Goal: Information Seeking & Learning: Check status

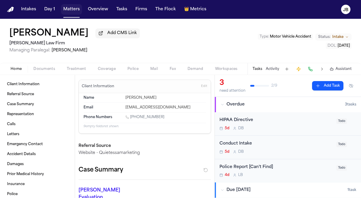
drag, startPoint x: 0, startPoint y: 0, endPoint x: 75, endPoint y: 11, distance: 75.3
click at [75, 11] on button "Matters" at bounding box center [71, 9] width 21 height 11
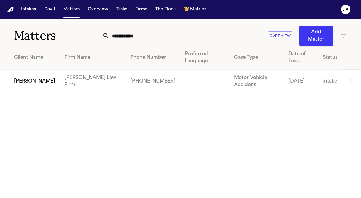
drag, startPoint x: 146, startPoint y: 37, endPoint x: 59, endPoint y: 38, distance: 86.8
click at [59, 38] on div "**********" at bounding box center [180, 32] width 361 height 27
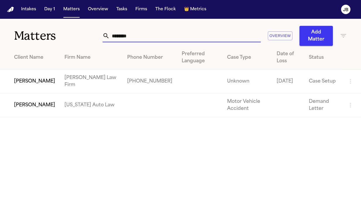
type input "********"
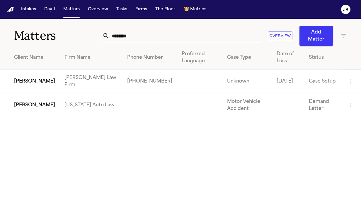
click at [37, 82] on td "[PERSON_NAME]" at bounding box center [30, 82] width 60 height 24
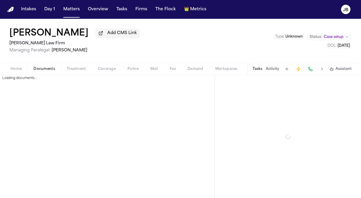
click at [49, 65] on button "Documents" at bounding box center [44, 68] width 33 height 7
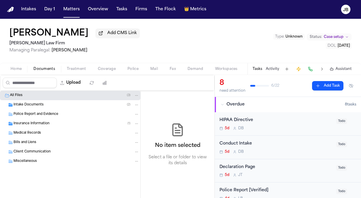
click at [39, 125] on span "Insurance Information" at bounding box center [31, 123] width 36 height 5
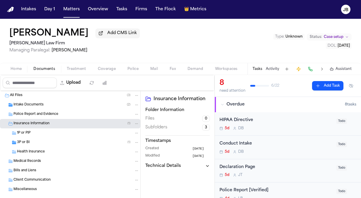
click at [43, 180] on span "Client Communication" at bounding box center [31, 179] width 37 height 5
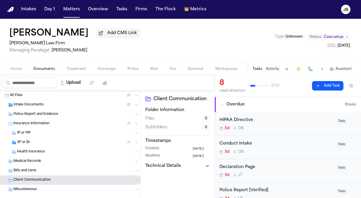
click at [44, 168] on div "Bills and Liens" at bounding box center [76, 170] width 126 height 5
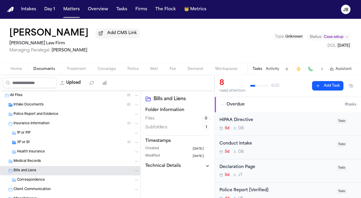
click at [21, 69] on span "Home" at bounding box center [16, 69] width 11 height 5
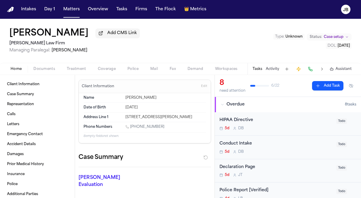
click at [40, 65] on button "Documents" at bounding box center [44, 68] width 33 height 7
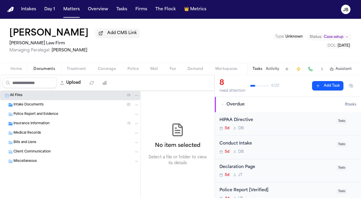
click at [41, 100] on div "Intake Documents ( 2 )" at bounding box center [70, 104] width 141 height 9
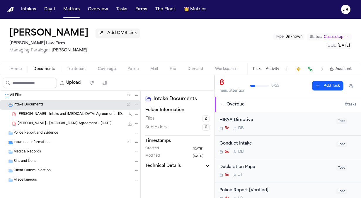
click at [79, 115] on span "[PERSON_NAME] - Intake and [MEDICAL_DATA] Agreement - [DATE]" at bounding box center [71, 114] width 107 height 5
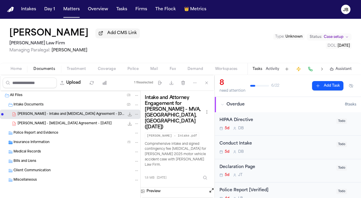
click at [213, 187] on button "Open preview" at bounding box center [212, 190] width 6 height 6
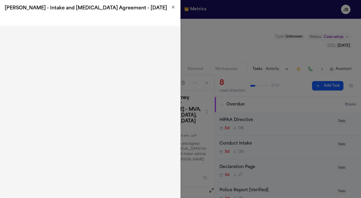
click at [170, 5] on h2 "[PERSON_NAME] - Intake and [MEDICAL_DATA] Agreement - [DATE]" at bounding box center [90, 8] width 171 height 7
click at [173, 7] on icon "button" at bounding box center [173, 7] width 5 height 5
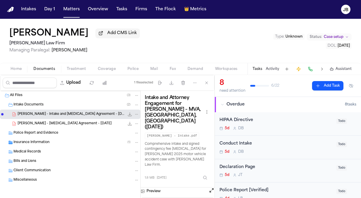
drag, startPoint x: 6, startPoint y: 32, endPoint x: 103, endPoint y: 33, distance: 96.2
click at [103, 33] on div "[PERSON_NAME] Add CMS Link [PERSON_NAME] Law Firm Managing Paralegal: [PERSON_N…" at bounding box center [180, 41] width 361 height 44
copy h1 "[PERSON_NAME]"
click at [272, 68] on button "Activity" at bounding box center [272, 69] width 13 height 5
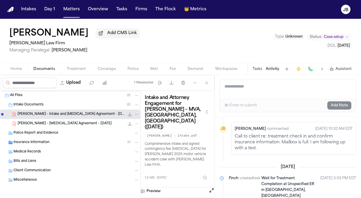
scroll to position [124, 0]
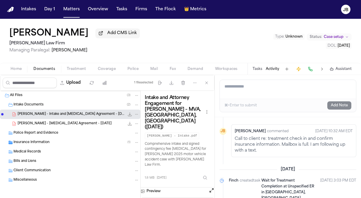
click at [19, 67] on span "Home" at bounding box center [16, 69] width 11 height 5
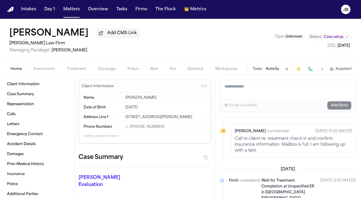
drag, startPoint x: 159, startPoint y: 123, endPoint x: 131, endPoint y: 128, distance: 28.3
click at [131, 128] on div "Phone Numbers [PHONE_NUMBER]" at bounding box center [145, 127] width 123 height 10
copy link "[PHONE_NUMBER]"
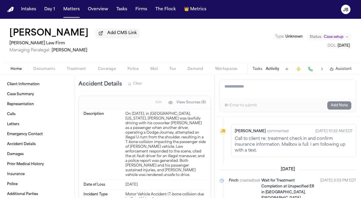
scroll to position [653, 0]
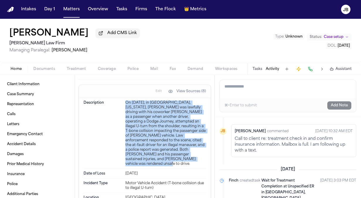
drag, startPoint x: 177, startPoint y: 177, endPoint x: 124, endPoint y: 120, distance: 77.4
click at [124, 120] on div "Description On [DATE], in [GEOGRAPHIC_DATA], [US_STATE], [PERSON_NAME] was lawf…" at bounding box center [145, 133] width 123 height 71
copy div "On [DATE], in [GEOGRAPHIC_DATA], [US_STATE], [PERSON_NAME] was lawfully driving…"
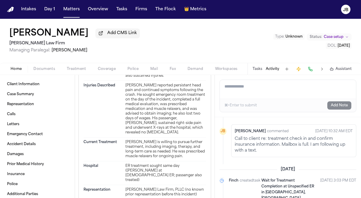
scroll to position [815, 0]
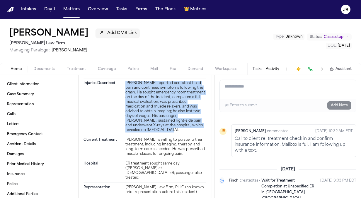
drag, startPoint x: 150, startPoint y: 136, endPoint x: 125, endPoint y: 92, distance: 50.6
click at [126, 92] on div "[PERSON_NAME] reported persistent head pain and continued symptoms following th…" at bounding box center [166, 107] width 81 height 52
copy div "[PERSON_NAME] reported persistent head pain and continued symptoms following th…"
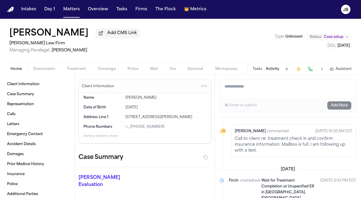
scroll to position [20, 0]
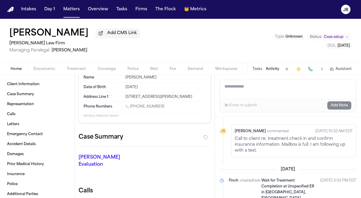
drag, startPoint x: 188, startPoint y: 97, endPoint x: 121, endPoint y: 99, distance: 66.9
click at [121, 99] on div "Address Line [GEOGRAPHIC_DATA][STREET_ADDRESS][PERSON_NAME]" at bounding box center [145, 96] width 123 height 9
copy div "[STREET_ADDRESS][PERSON_NAME]"
drag, startPoint x: 160, startPoint y: 105, endPoint x: 131, endPoint y: 106, distance: 29.0
click at [131, 106] on div "[PHONE_NUMBER]" at bounding box center [166, 107] width 81 height 6
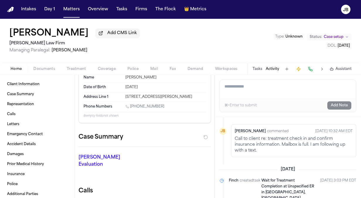
copy link "[PHONE_NUMBER]"
click at [41, 67] on span "Documents" at bounding box center [44, 69] width 22 height 5
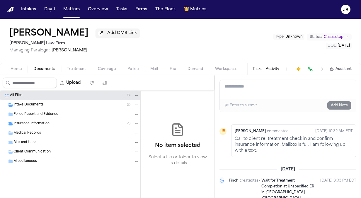
click at [38, 104] on span "Intake Documents" at bounding box center [28, 104] width 30 height 5
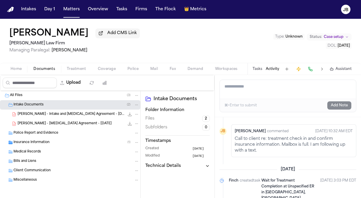
click at [46, 143] on span "Insurance Information" at bounding box center [31, 142] width 36 height 5
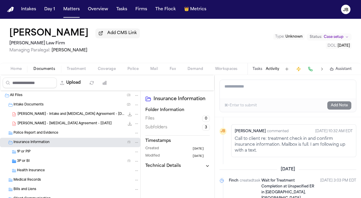
click at [46, 162] on div "3P or BI ( 1 )" at bounding box center [78, 160] width 122 height 5
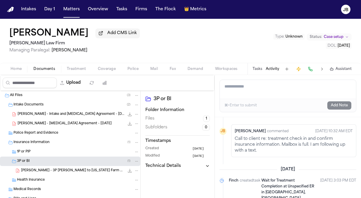
click at [128, 169] on icon "File: N. Smyczynski - 3P LOR to Texas Farm Bureau Insurance - 9.24.25" at bounding box center [130, 170] width 5 height 5
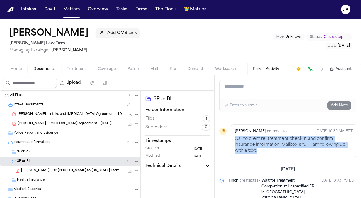
drag, startPoint x: 264, startPoint y: 152, endPoint x: 231, endPoint y: 139, distance: 35.3
click at [231, 139] on li "[PERSON_NAME] [PERSON_NAME] commented [DATE] 10:32 AM EDT Call to client re: tr…" at bounding box center [288, 140] width 137 height 33
copy div "Call to client re: treatment check in and confirm insurance information. Mailbo…"
click at [69, 11] on button "Matters" at bounding box center [71, 9] width 21 height 11
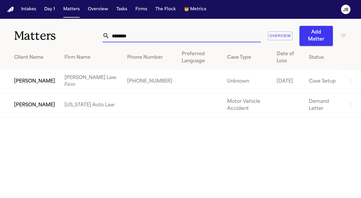
drag, startPoint x: 138, startPoint y: 36, endPoint x: 72, endPoint y: 37, distance: 66.9
click at [72, 37] on div "Matters ******** Overview Add Matter" at bounding box center [180, 32] width 361 height 27
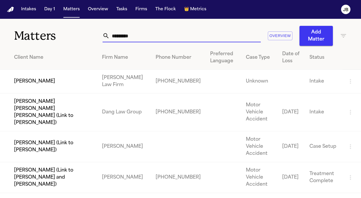
type input "*********"
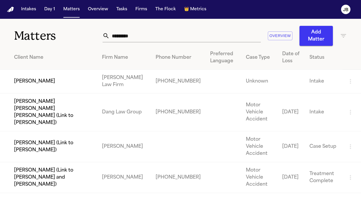
click at [43, 83] on td "[PERSON_NAME]" at bounding box center [48, 82] width 97 height 24
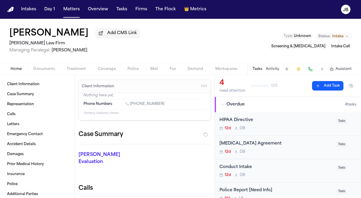
click at [42, 70] on span "Documents" at bounding box center [44, 69] width 22 height 5
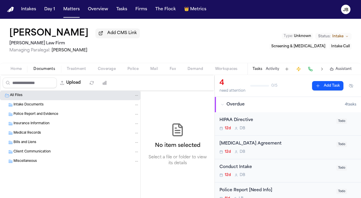
click at [40, 104] on span "Intake Documents" at bounding box center [28, 104] width 30 height 5
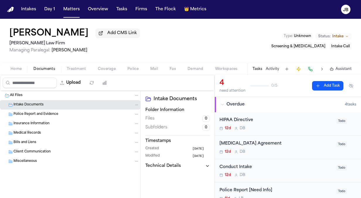
click at [339, 35] on span "Intake" at bounding box center [338, 36] width 11 height 5
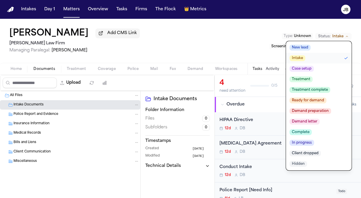
click at [308, 155] on span "Client dropped" at bounding box center [305, 153] width 31 height 6
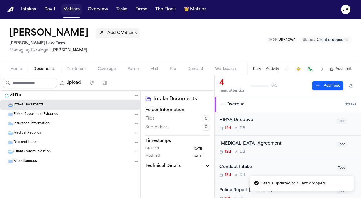
click at [69, 11] on button "Matters" at bounding box center [71, 9] width 21 height 11
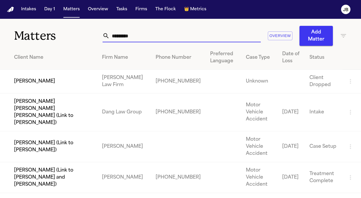
drag, startPoint x: 138, startPoint y: 37, endPoint x: 64, endPoint y: 38, distance: 73.6
click at [64, 38] on div "Matters ********* Overview Add Matter" at bounding box center [180, 32] width 361 height 27
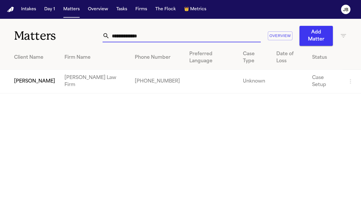
type input "**********"
click at [39, 70] on td "[PERSON_NAME]" at bounding box center [30, 82] width 60 height 24
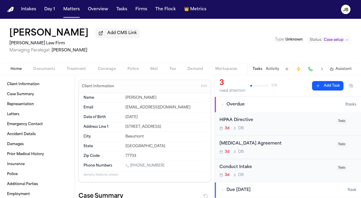
click at [39, 67] on span "Documents" at bounding box center [44, 69] width 22 height 5
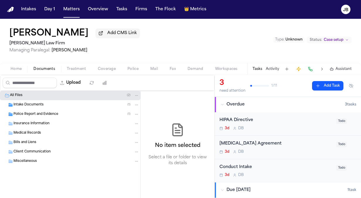
click at [52, 113] on span "Police Report and Evidence" at bounding box center [35, 114] width 45 height 5
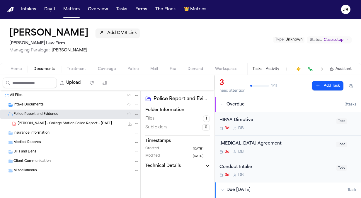
click at [55, 106] on div "Intake Documents ( 1 )" at bounding box center [76, 104] width 126 height 5
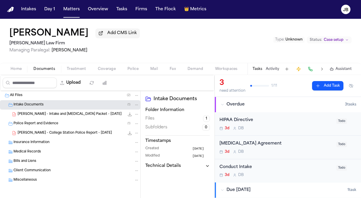
click at [64, 134] on span "[PERSON_NAME] - College Station Police Report - [DATE]" at bounding box center [65, 133] width 94 height 5
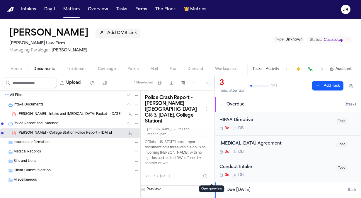
click at [213, 185] on button "Open preview" at bounding box center [212, 188] width 6 height 6
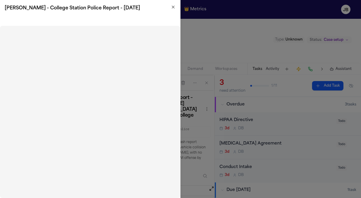
click at [174, 6] on icon "button" at bounding box center [173, 7] width 2 height 2
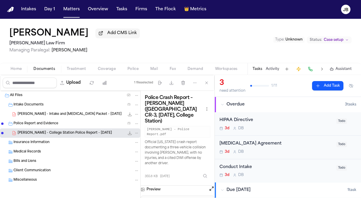
click at [106, 70] on span "Coverage" at bounding box center [107, 69] width 18 height 5
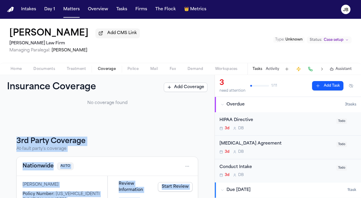
scroll to position [84, 0]
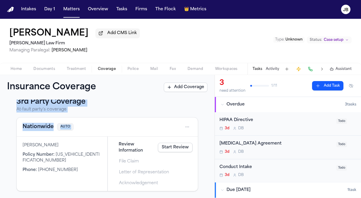
drag, startPoint x: 208, startPoint y: 125, endPoint x: 205, endPoint y: 128, distance: 4.4
click at [205, 128] on div "1st Party Coverage Client's coverage No coverage found 3rd Party Coverage At-fa…" at bounding box center [107, 148] width 215 height 98
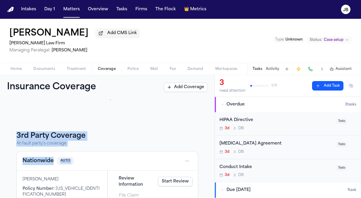
scroll to position [0, 0]
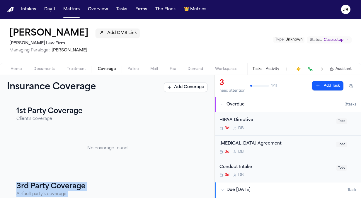
click at [13, 70] on span "Home" at bounding box center [16, 69] width 11 height 5
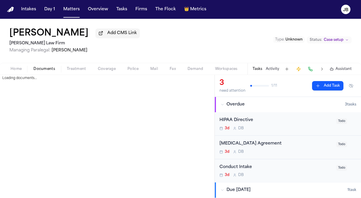
click at [51, 66] on button "Documents" at bounding box center [44, 68] width 33 height 7
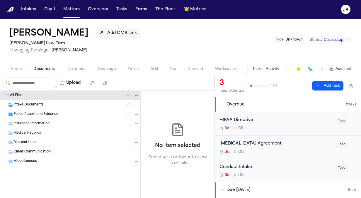
click at [15, 71] on span "Home" at bounding box center [16, 69] width 11 height 5
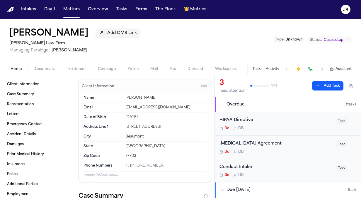
drag, startPoint x: 154, startPoint y: 125, endPoint x: 119, endPoint y: 129, distance: 36.0
click at [119, 129] on div "Address Line [GEOGRAPHIC_DATA][STREET_ADDRESS]" at bounding box center [145, 127] width 123 height 10
drag, startPoint x: 172, startPoint y: 129, endPoint x: 121, endPoint y: 126, distance: 51.4
click at [121, 126] on div "Address Line [GEOGRAPHIC_DATA][STREET_ADDRESS]" at bounding box center [145, 127] width 123 height 10
copy div "[STREET_ADDRESS]"
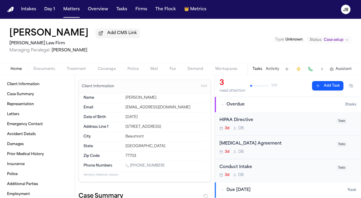
click at [134, 134] on div "Beaumont" at bounding box center [166, 136] width 81 height 5
copy div "Beaumont"
click at [275, 67] on button "Activity" at bounding box center [272, 69] width 13 height 5
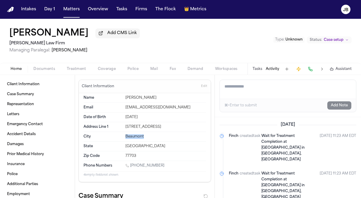
click at [322, 38] on button "Status: Case setup" at bounding box center [329, 39] width 45 height 7
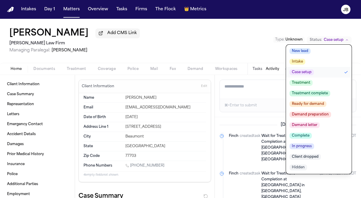
click at [187, 39] on div "[PERSON_NAME] Add CMS Link [PERSON_NAME] Law Firm Managing Paralegal: [PERSON_N…" at bounding box center [180, 41] width 361 height 44
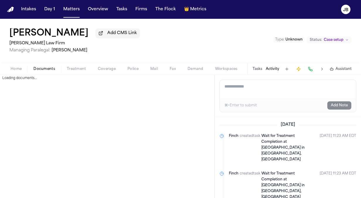
click at [43, 71] on button "Documents" at bounding box center [44, 68] width 33 height 7
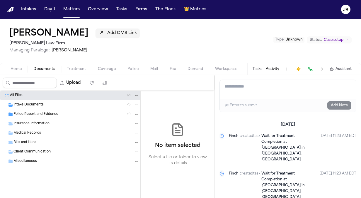
click at [30, 105] on span "Intake Documents" at bounding box center [28, 104] width 30 height 5
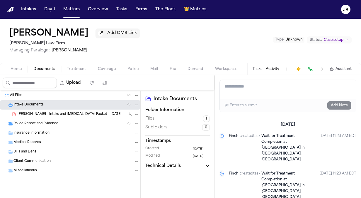
click at [72, 113] on span "[PERSON_NAME] - Intake and [MEDICAL_DATA] Packet - [DATE]" at bounding box center [70, 114] width 104 height 5
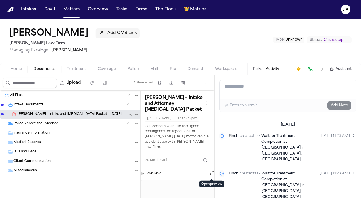
click at [210, 170] on button "Open preview" at bounding box center [212, 173] width 6 height 6
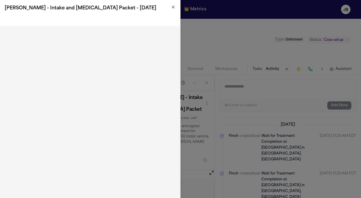
click at [174, 8] on icon "button" at bounding box center [173, 7] width 2 height 2
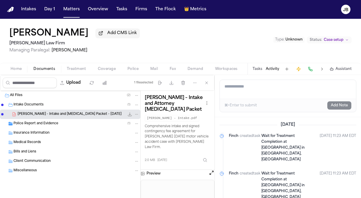
click at [292, 39] on span "Unknown" at bounding box center [294, 40] width 17 height 4
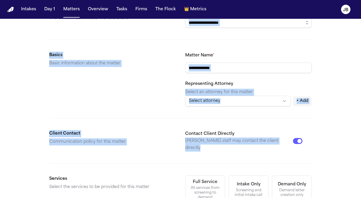
scroll to position [106, 0]
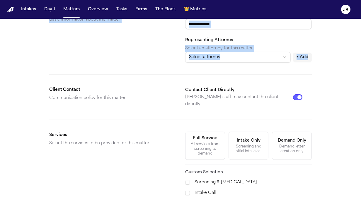
drag, startPoint x: 313, startPoint y: 88, endPoint x: 304, endPoint y: 107, distance: 21.3
click at [304, 107] on div "**********" at bounding box center [180, 129] width 361 height 433
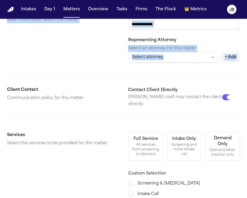
click at [117, 72] on form "**********" at bounding box center [123, 137] width 233 height 406
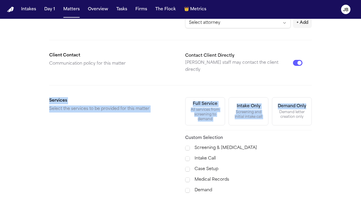
drag, startPoint x: 328, startPoint y: 124, endPoint x: 299, endPoint y: 180, distance: 62.7
click at [299, 180] on div "**********" at bounding box center [180, 95] width 361 height 433
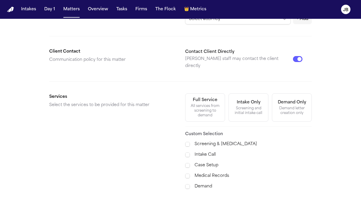
click at [157, 139] on div "Services Select the services to be provided for this matter" at bounding box center [112, 141] width 127 height 97
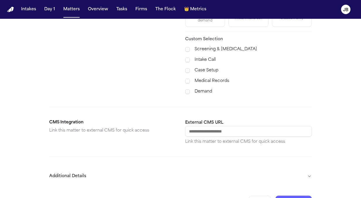
scroll to position [246, 0]
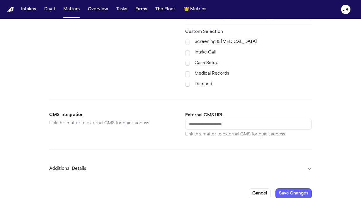
click at [311, 161] on button "Additional Details" at bounding box center [180, 168] width 263 height 15
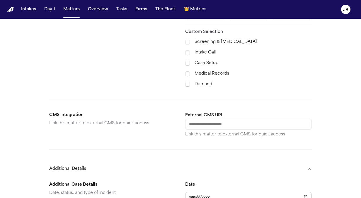
click at [191, 192] on input "Date" at bounding box center [248, 197] width 127 height 11
type input "**********"
click at [239, 194] on input "**********" at bounding box center [248, 197] width 127 height 11
click at [242, 161] on button "Additional Details" at bounding box center [180, 168] width 263 height 15
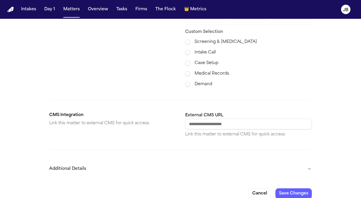
click at [242, 161] on button "Additional Details" at bounding box center [180, 168] width 263 height 15
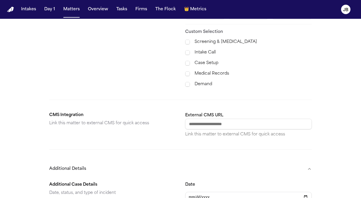
click at [340, 151] on div "**********" at bounding box center [180, 69] width 361 height 593
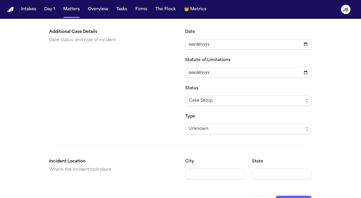
scroll to position [405, 0]
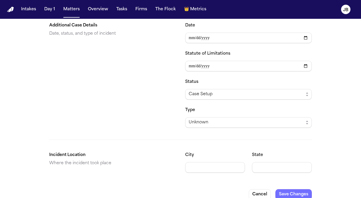
click at [290, 189] on button "Save Changes" at bounding box center [294, 194] width 36 height 11
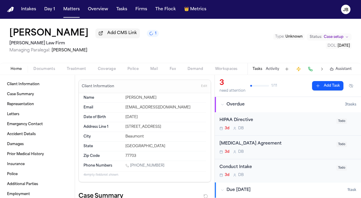
drag, startPoint x: 161, startPoint y: 163, endPoint x: 130, endPoint y: 162, distance: 30.5
click at [130, 163] on div "[PHONE_NUMBER]" at bounding box center [166, 166] width 81 height 6
drag, startPoint x: 130, startPoint y: 162, endPoint x: 165, endPoint y: 163, distance: 34.9
click at [165, 163] on div "[PHONE_NUMBER]" at bounding box center [166, 166] width 81 height 6
drag, startPoint x: 160, startPoint y: 164, endPoint x: 131, endPoint y: 166, distance: 29.4
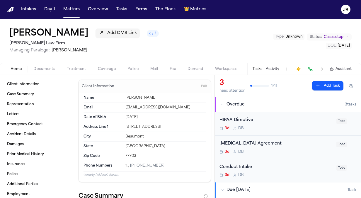
click at [131, 166] on div "[PHONE_NUMBER]" at bounding box center [166, 166] width 81 height 6
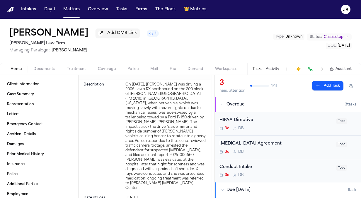
scroll to position [278, 0]
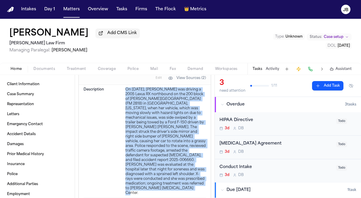
drag, startPoint x: 164, startPoint y: 186, endPoint x: 124, endPoint y: 87, distance: 106.7
click at [126, 87] on div "On [DATE], [PERSON_NAME] was driving a 2005 Lexus RX northbound on the 200 bloc…" at bounding box center [166, 141] width 81 height 108
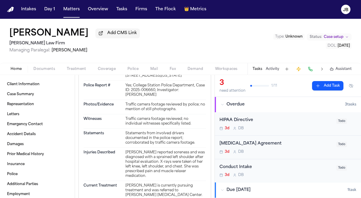
scroll to position [451, 0]
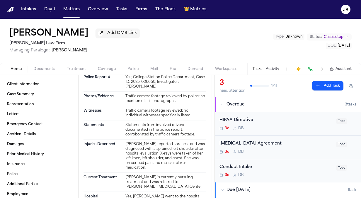
drag, startPoint x: 151, startPoint y: 164, endPoint x: 120, endPoint y: 137, distance: 40.7
click at [120, 139] on div "Injuries Described [PERSON_NAME] reported soreness and was diagnosed with a spr…" at bounding box center [145, 155] width 123 height 33
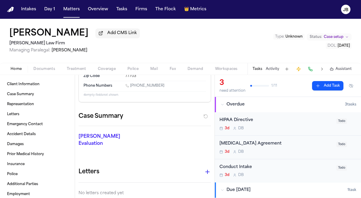
scroll to position [0, 0]
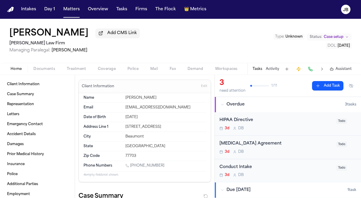
drag, startPoint x: 170, startPoint y: 126, endPoint x: 123, endPoint y: 124, distance: 47.0
click at [123, 124] on div "Address Line [GEOGRAPHIC_DATA][STREET_ADDRESS]" at bounding box center [145, 127] width 123 height 10
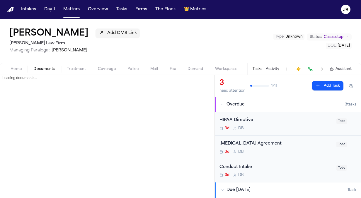
click at [42, 71] on span "Documents" at bounding box center [44, 69] width 22 height 5
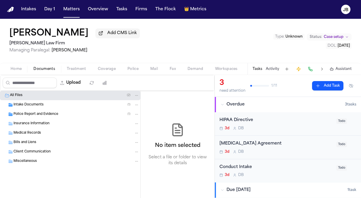
click at [38, 111] on div "Police Report and Evidence ( 1 )" at bounding box center [70, 113] width 141 height 9
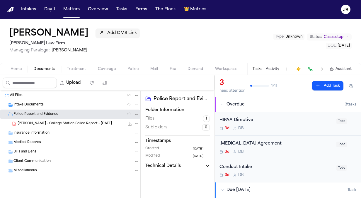
click at [77, 121] on span "[PERSON_NAME] - College Station Police Report - [DATE]" at bounding box center [65, 123] width 94 height 5
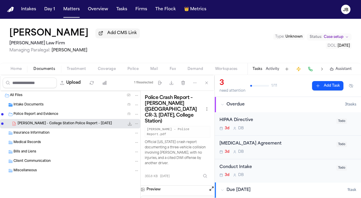
click at [131, 123] on icon "File: D. Knighten - College Station Police Report - 9.15.25" at bounding box center [130, 123] width 5 height 5
click at [65, 10] on button "Matters" at bounding box center [71, 9] width 21 height 11
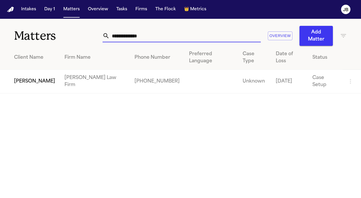
drag, startPoint x: 146, startPoint y: 37, endPoint x: 32, endPoint y: 41, distance: 114.5
click at [32, 41] on div "**********" at bounding box center [180, 32] width 361 height 27
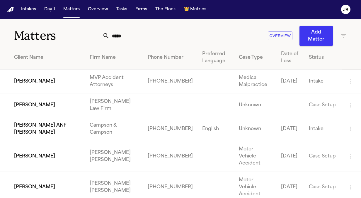
type input "*****"
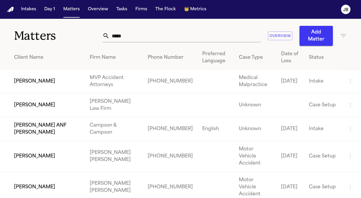
click at [45, 106] on td "[PERSON_NAME]" at bounding box center [42, 105] width 85 height 24
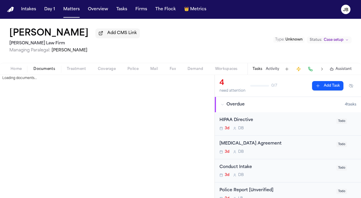
click at [42, 66] on button "Documents" at bounding box center [44, 68] width 33 height 7
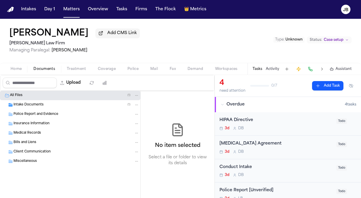
click at [30, 104] on span "Intake Documents" at bounding box center [28, 104] width 30 height 5
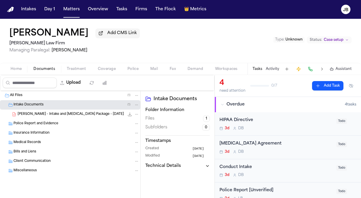
click at [72, 112] on span "[PERSON_NAME] - Intake and [MEDICAL_DATA] Package - [DATE]" at bounding box center [71, 114] width 106 height 5
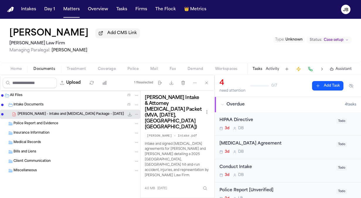
click at [212, 197] on button "Open preview" at bounding box center [212, 201] width 6 height 6
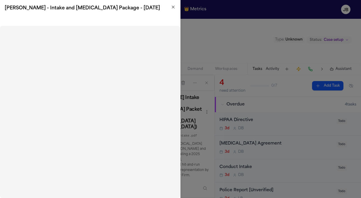
click at [172, 6] on icon "button" at bounding box center [173, 7] width 5 height 5
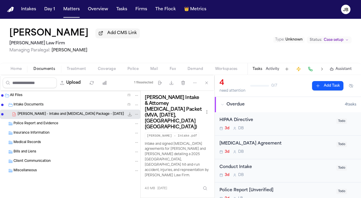
click at [70, 3] on nav "Intakes Day 1 Matters Overview Tasks Firms The Flock 👑 Metrics JB" at bounding box center [180, 9] width 361 height 19
click at [72, 6] on button "Matters" at bounding box center [71, 9] width 21 height 11
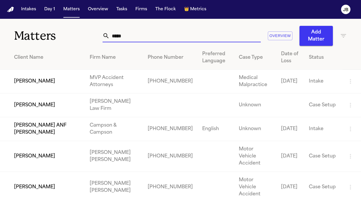
drag, startPoint x: 143, startPoint y: 34, endPoint x: 7, endPoint y: 48, distance: 136.8
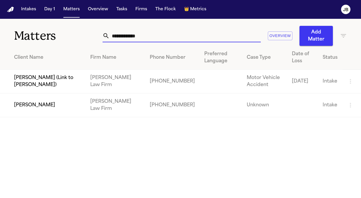
type input "**********"
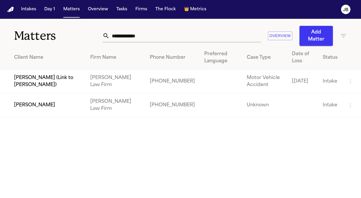
click at [38, 104] on td "[PERSON_NAME]" at bounding box center [43, 105] width 86 height 24
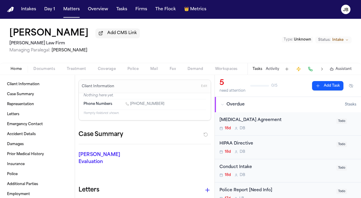
click at [42, 68] on span "Documents" at bounding box center [44, 69] width 22 height 5
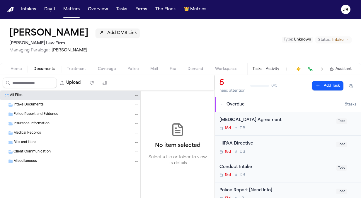
click at [43, 105] on div "Intake Documents" at bounding box center [76, 104] width 126 height 5
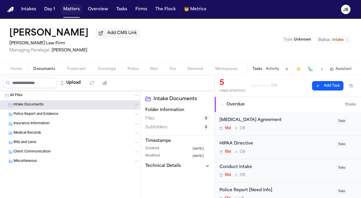
click at [74, 9] on button "Matters" at bounding box center [71, 9] width 21 height 11
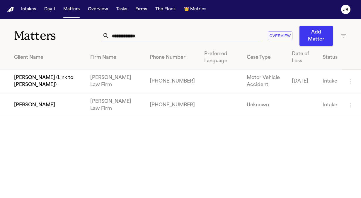
drag, startPoint x: 151, startPoint y: 37, endPoint x: 24, endPoint y: 43, distance: 127.2
click at [24, 43] on div "**********" at bounding box center [180, 32] width 361 height 27
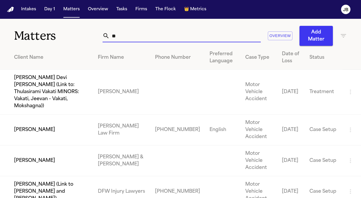
type input "*"
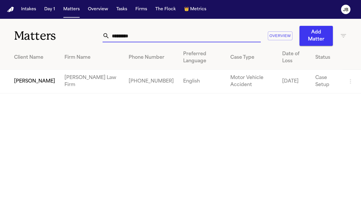
type input "*********"
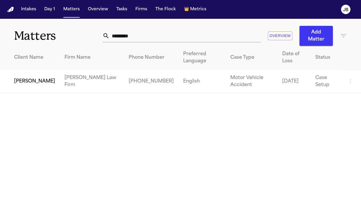
click at [15, 76] on td "[PERSON_NAME]" at bounding box center [30, 82] width 60 height 24
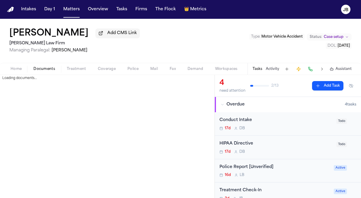
click at [37, 68] on span "Documents" at bounding box center [44, 69] width 22 height 5
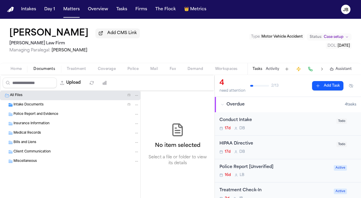
click at [35, 106] on span "Intake Documents" at bounding box center [28, 104] width 30 height 5
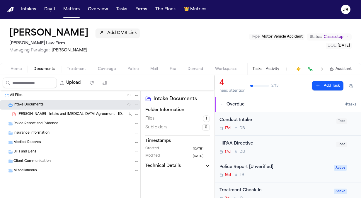
click at [51, 113] on span "[PERSON_NAME] - Intake and [MEDICAL_DATA] Agreement - [DATE]" at bounding box center [71, 114] width 107 height 5
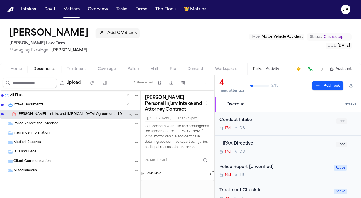
click at [275, 70] on button "Activity" at bounding box center [272, 69] width 13 height 5
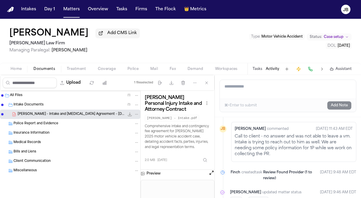
scroll to position [107, 0]
